Goal: Information Seeking & Learning: Learn about a topic

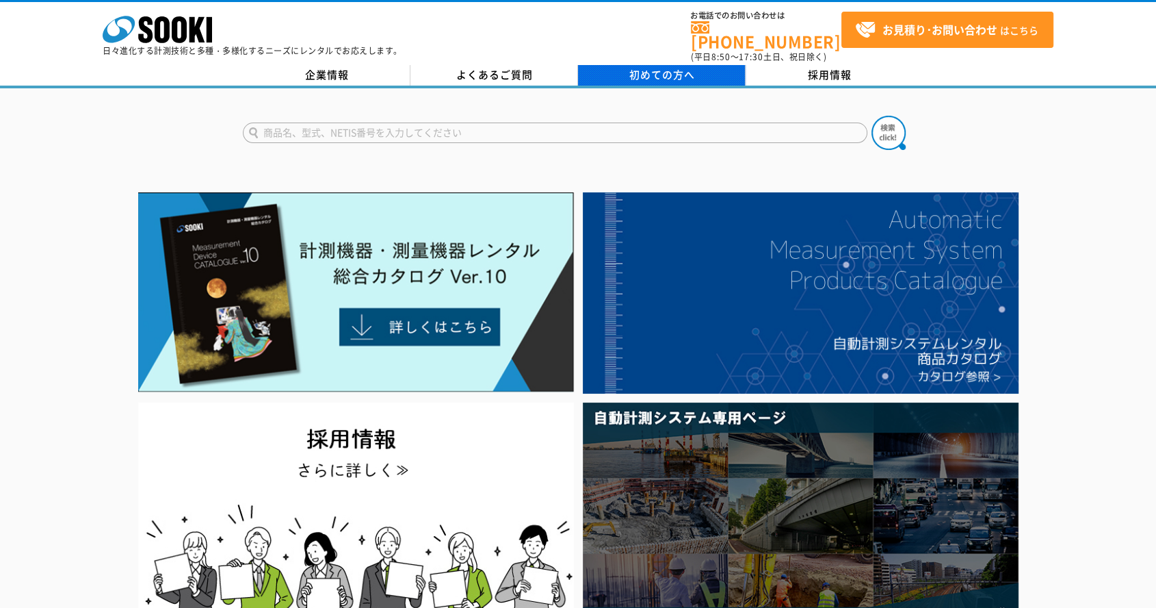
click at [684, 70] on span "初めての方へ" at bounding box center [662, 74] width 66 height 15
click at [647, 67] on span "初めての方へ" at bounding box center [662, 74] width 66 height 15
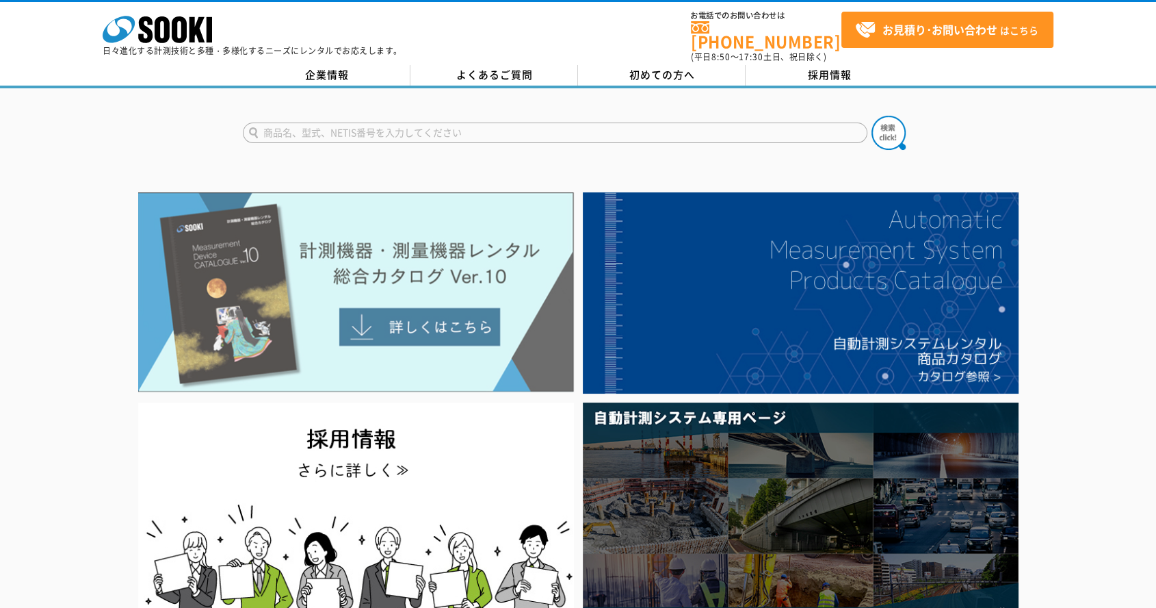
click at [328, 333] on img at bounding box center [356, 292] width 436 height 200
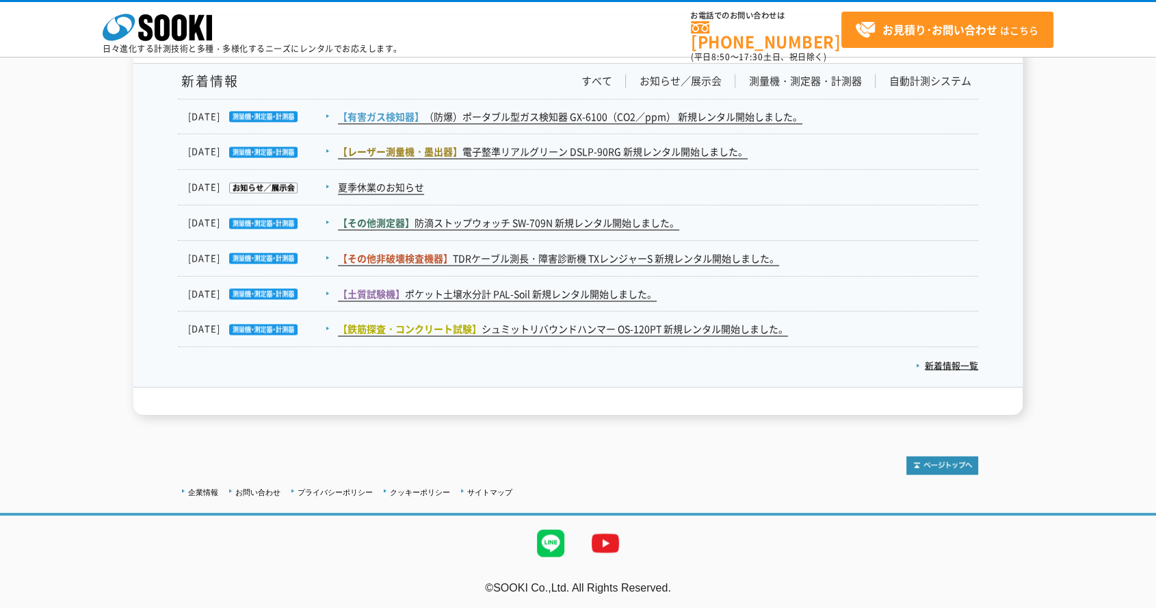
scroll to position [1956, 0]
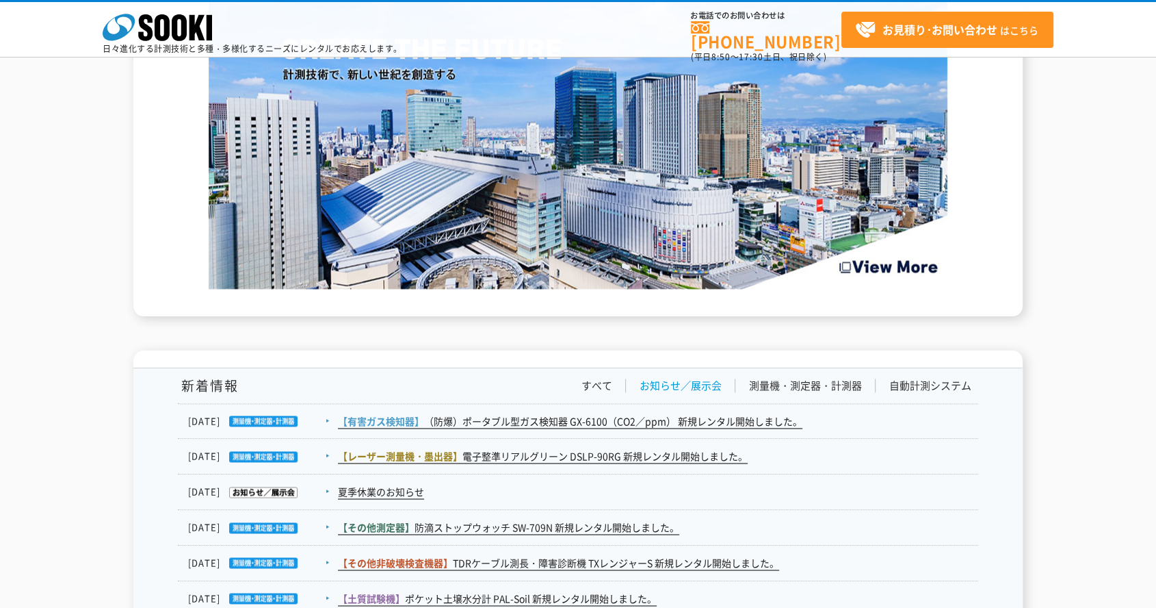
click at [690, 389] on link "お知らせ／展示会" at bounding box center [681, 385] width 82 height 14
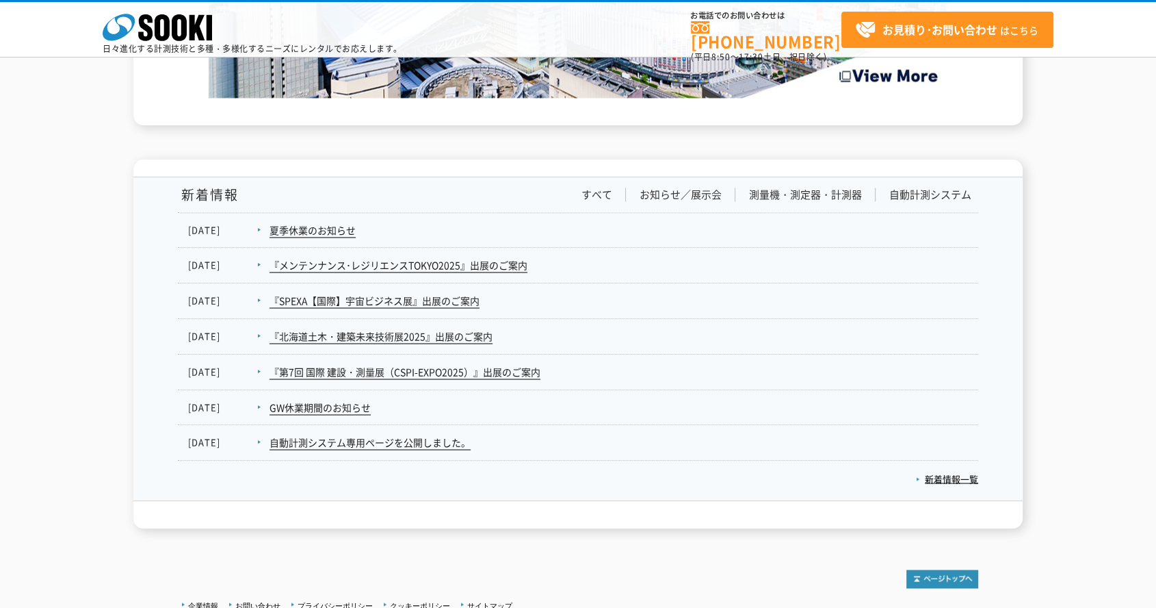
scroll to position [2261, 0]
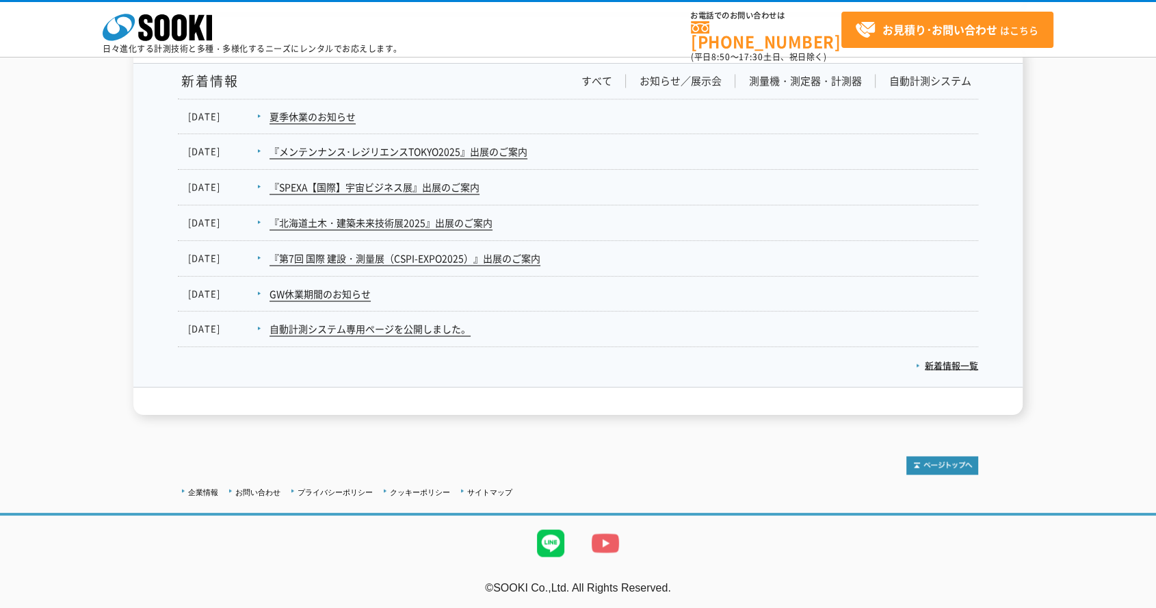
click at [622, 535] on img at bounding box center [605, 542] width 55 height 55
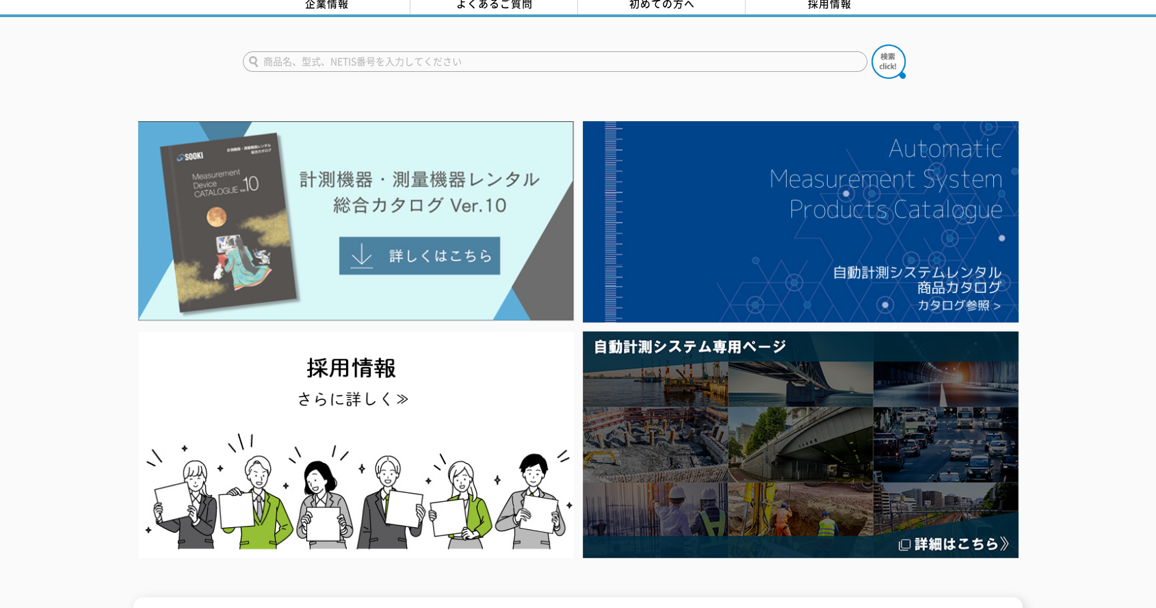
scroll to position [0, 0]
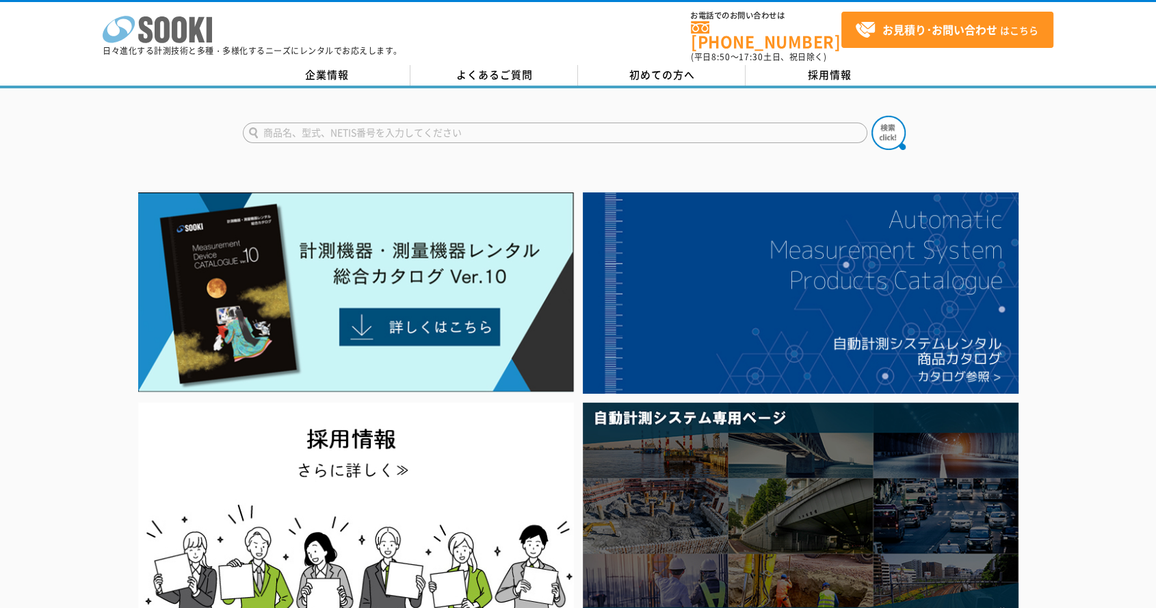
click at [201, 42] on polygon at bounding box center [198, 29] width 16 height 25
